Goal: Task Accomplishment & Management: Use online tool/utility

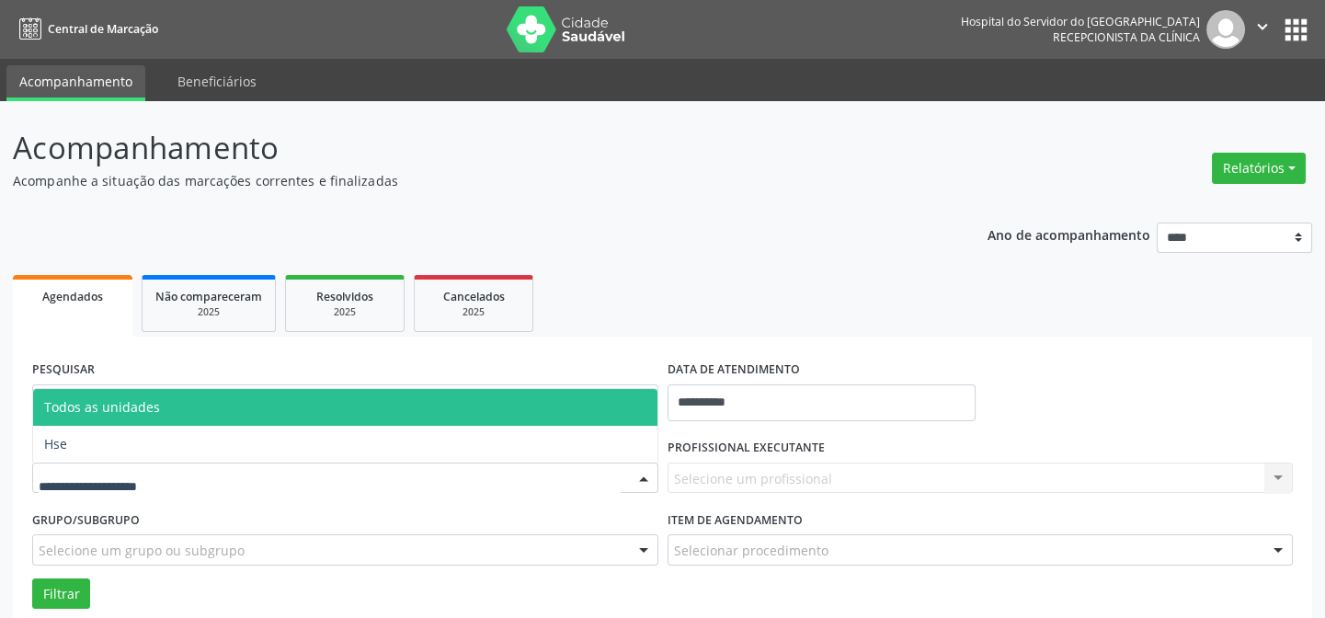
click at [128, 462] on div at bounding box center [345, 477] width 626 height 31
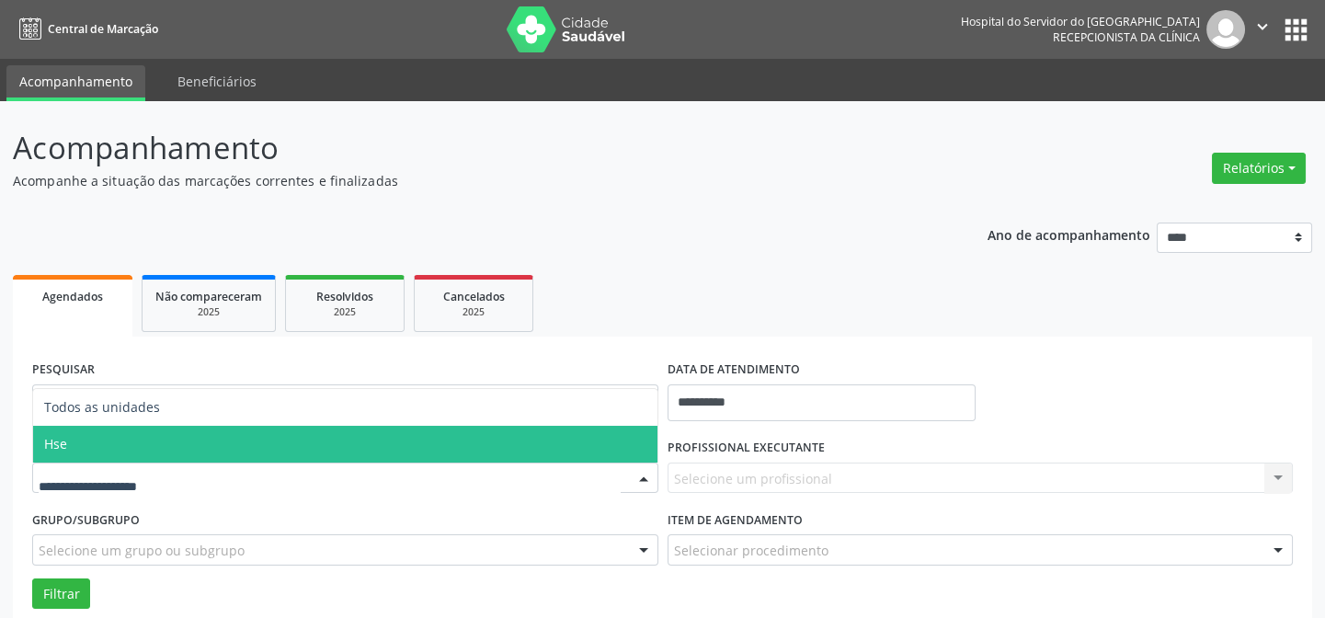
click at [826, 478] on div "Selecione um profissional Nenhum resultado encontrado para: " " Não há nenhuma …" at bounding box center [980, 477] width 626 height 31
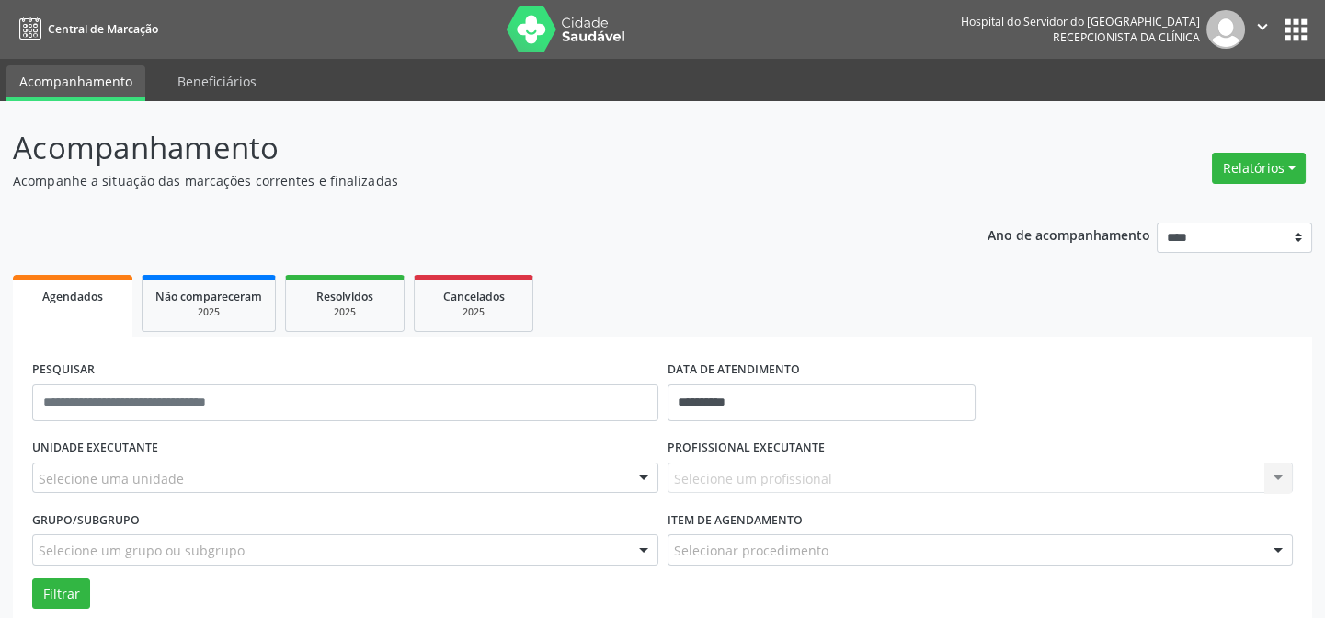
click at [758, 473] on div "Selecione um profissional Nenhum resultado encontrado para: " " Não há nenhuma …" at bounding box center [980, 477] width 626 height 31
drag, startPoint x: 139, startPoint y: 475, endPoint x: 110, endPoint y: 479, distance: 28.7
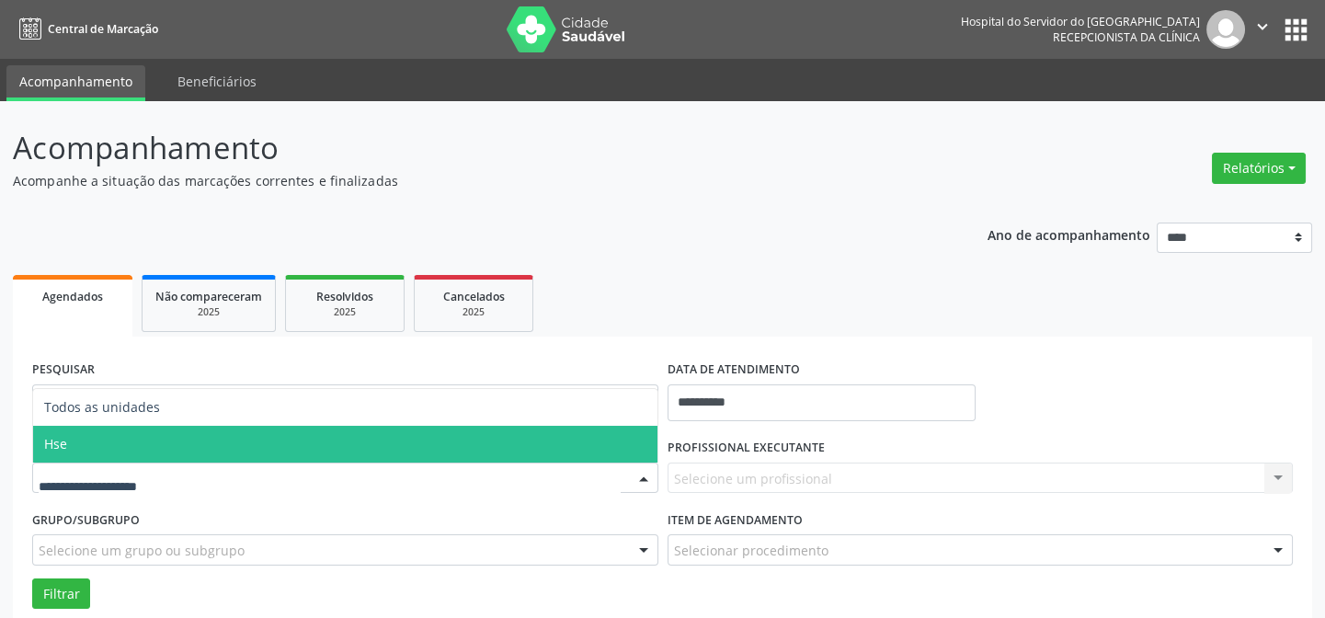
click at [103, 448] on span "Hse" at bounding box center [345, 444] width 624 height 37
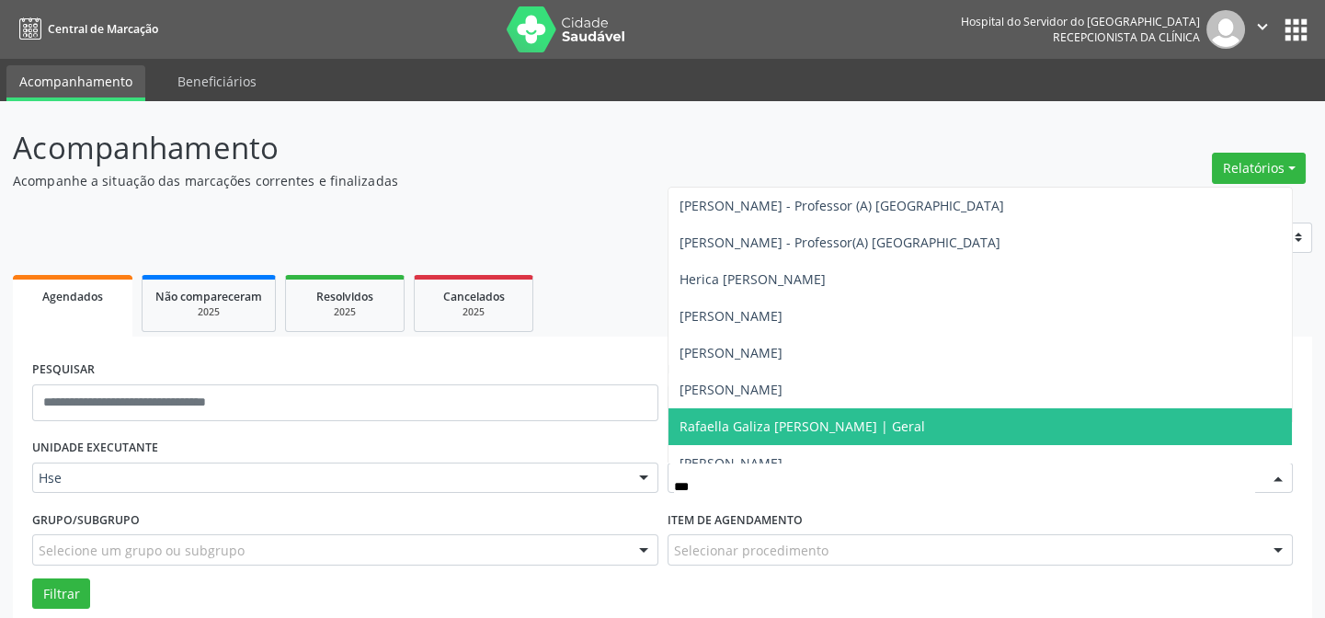
click at [781, 419] on span "Rafaella Galiza [PERSON_NAME] | Geral" at bounding box center [801, 425] width 245 height 17
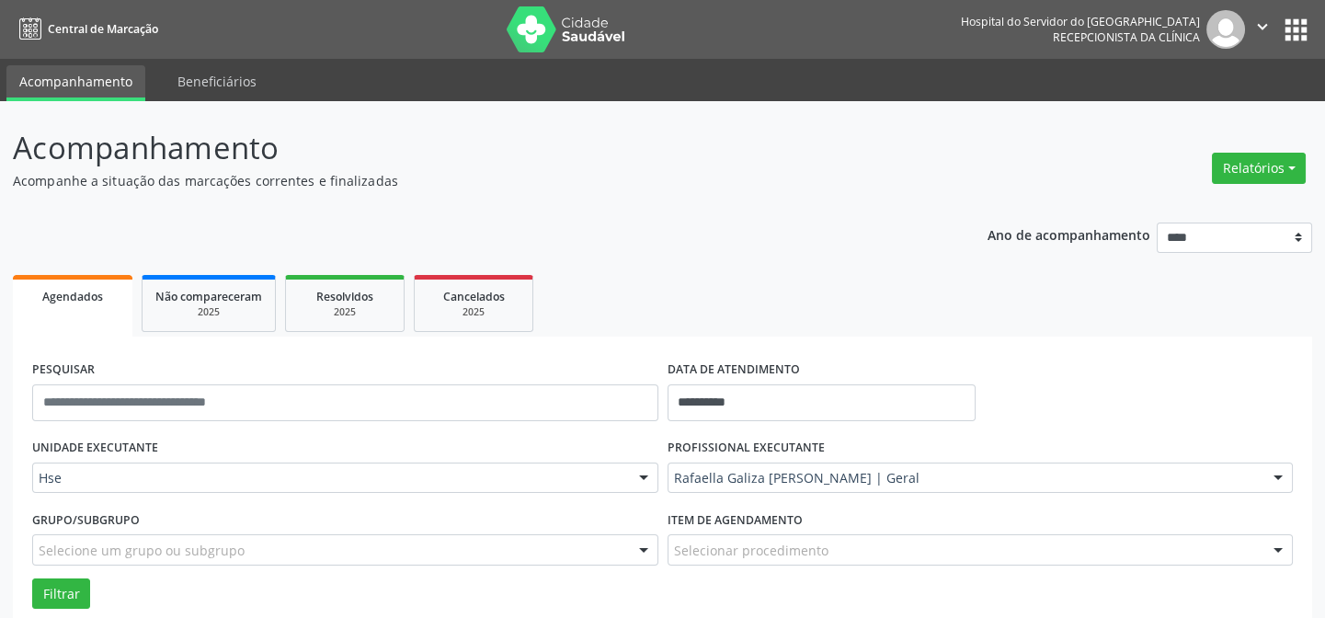
scroll to position [124, 0]
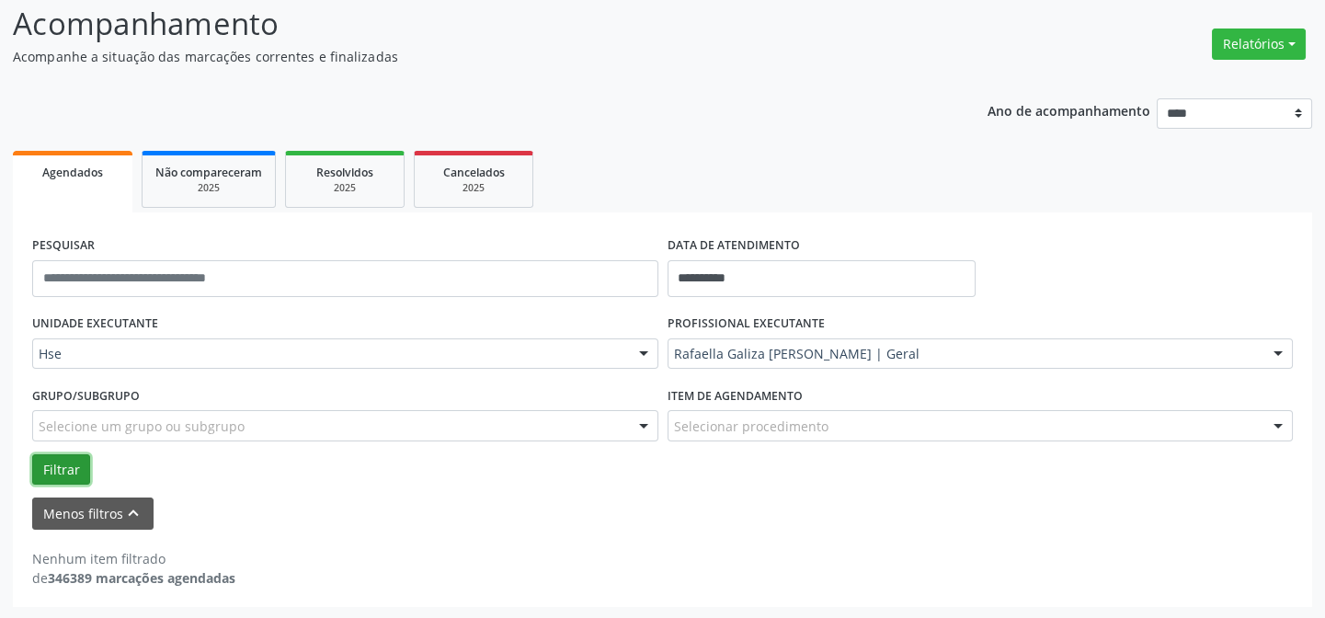
click at [63, 465] on button "Filtrar" at bounding box center [61, 469] width 58 height 31
click at [63, 468] on button "Filtrar" at bounding box center [61, 469] width 58 height 31
click at [74, 465] on button "Filtrar" at bounding box center [61, 469] width 58 height 31
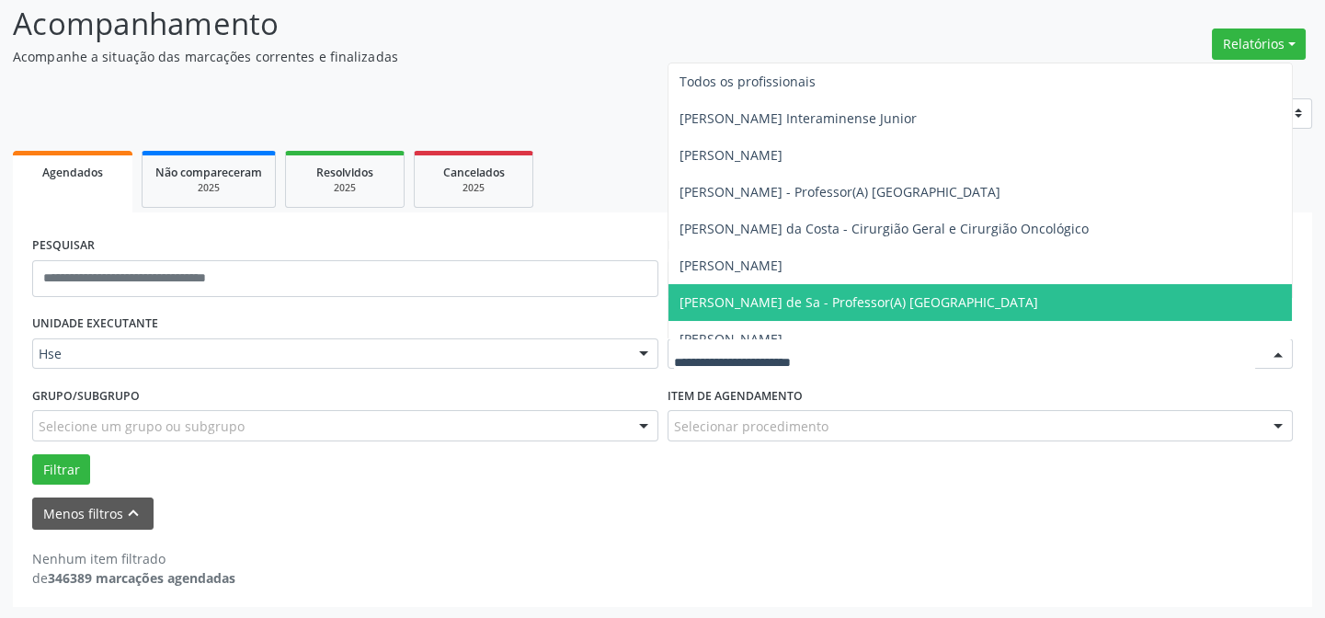
click at [936, 362] on div at bounding box center [980, 353] width 626 height 31
type input "*****"
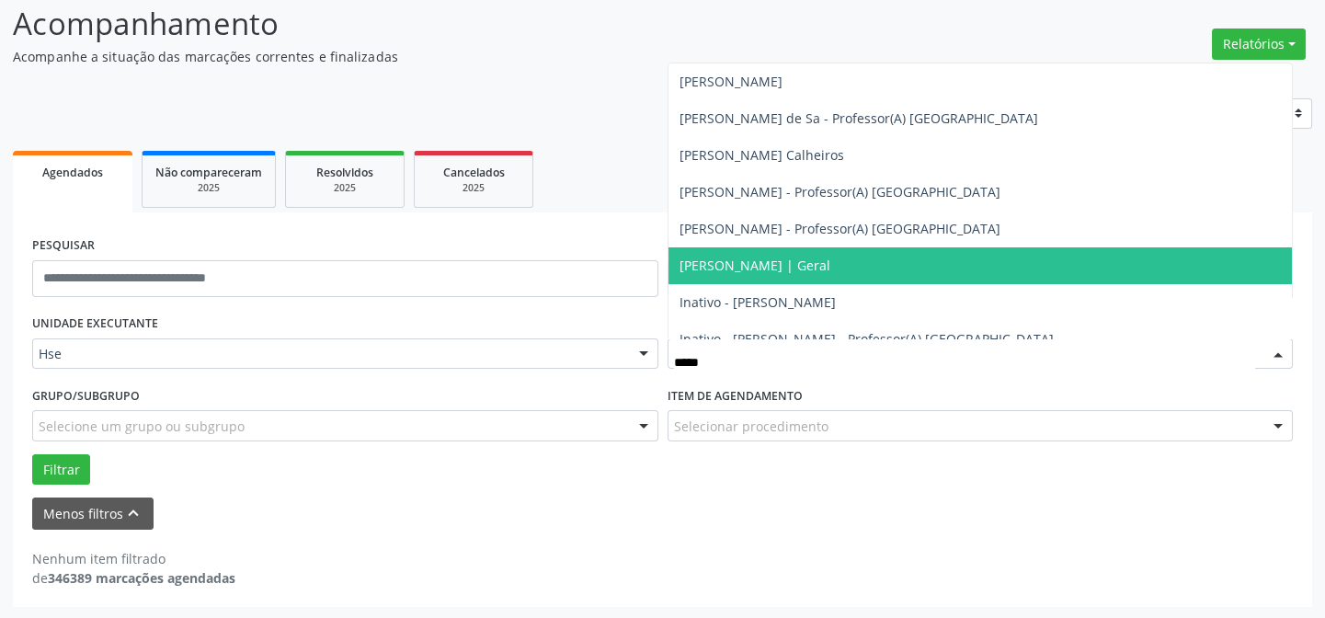
click at [769, 265] on span "[PERSON_NAME] | Geral" at bounding box center [754, 264] width 151 height 17
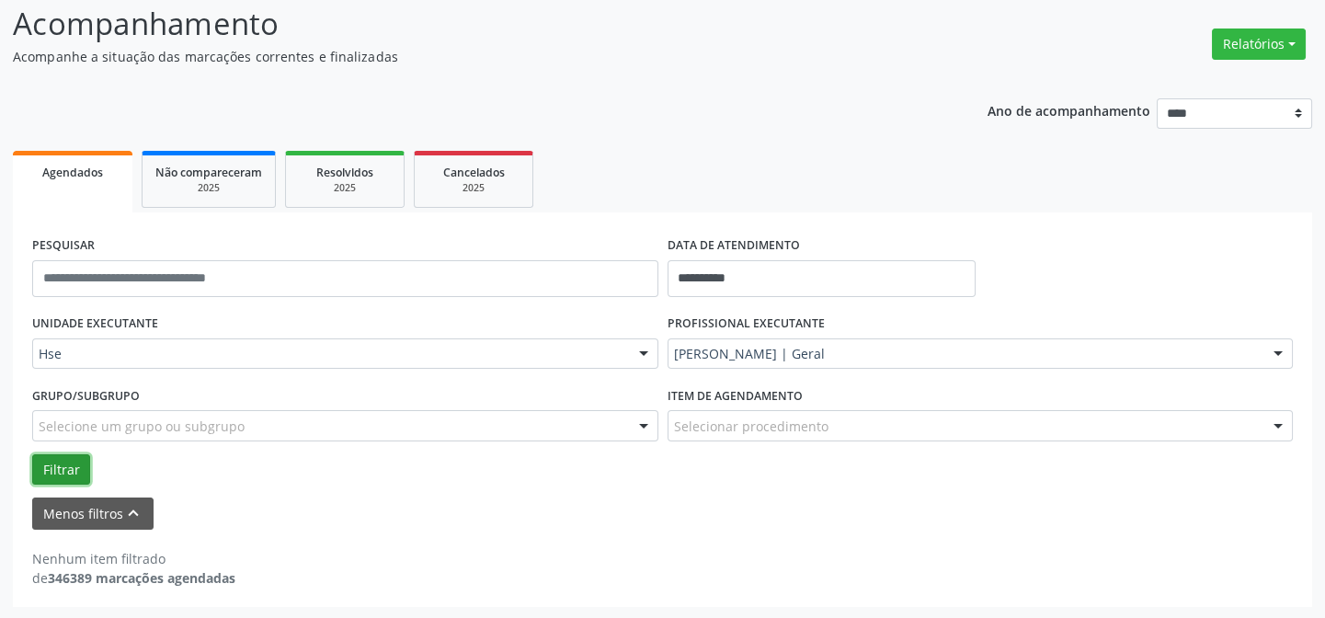
click at [55, 469] on button "Filtrar" at bounding box center [61, 469] width 58 height 31
click at [43, 461] on button "Filtrar" at bounding box center [61, 469] width 58 height 31
click at [54, 460] on button "Filtrar" at bounding box center [61, 469] width 58 height 31
click at [63, 459] on button "Filtrar" at bounding box center [61, 469] width 58 height 31
click at [836, 275] on input "**********" at bounding box center [821, 278] width 308 height 37
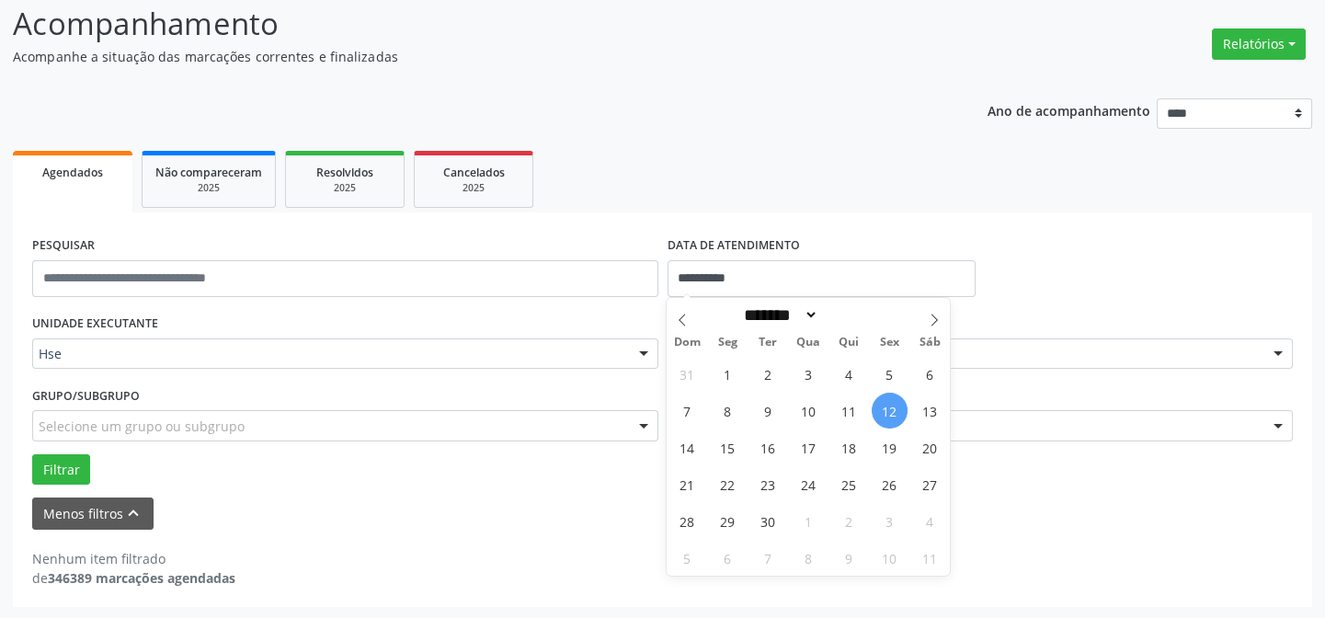
click at [887, 409] on span "12" at bounding box center [890, 411] width 36 height 36
type input "**********"
click at [887, 409] on span "12" at bounding box center [890, 411] width 36 height 36
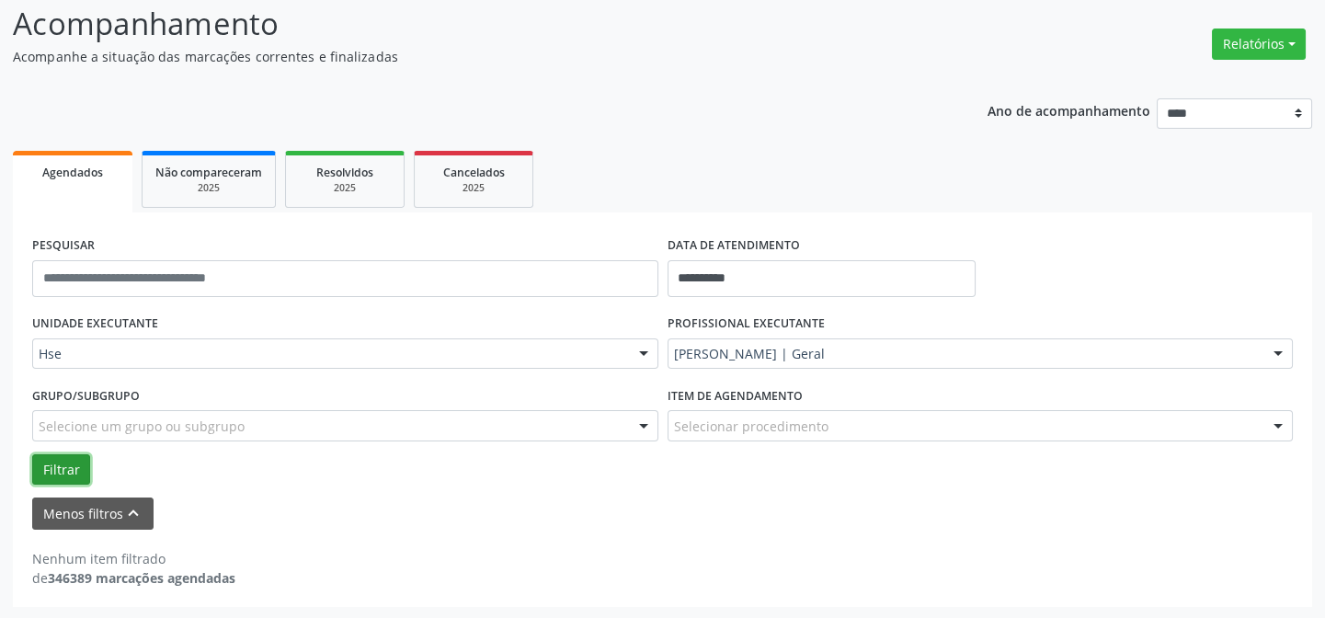
click at [69, 458] on button "Filtrar" at bounding box center [61, 469] width 58 height 31
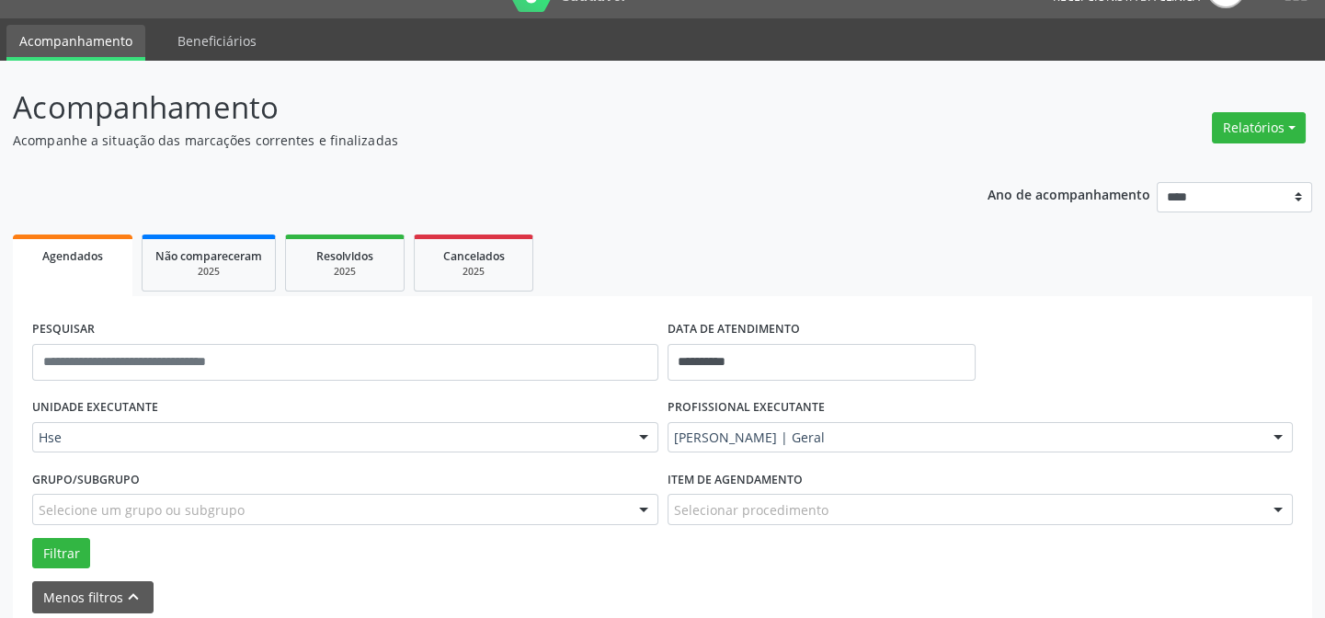
scroll to position [0, 0]
